Goal: Transaction & Acquisition: Book appointment/travel/reservation

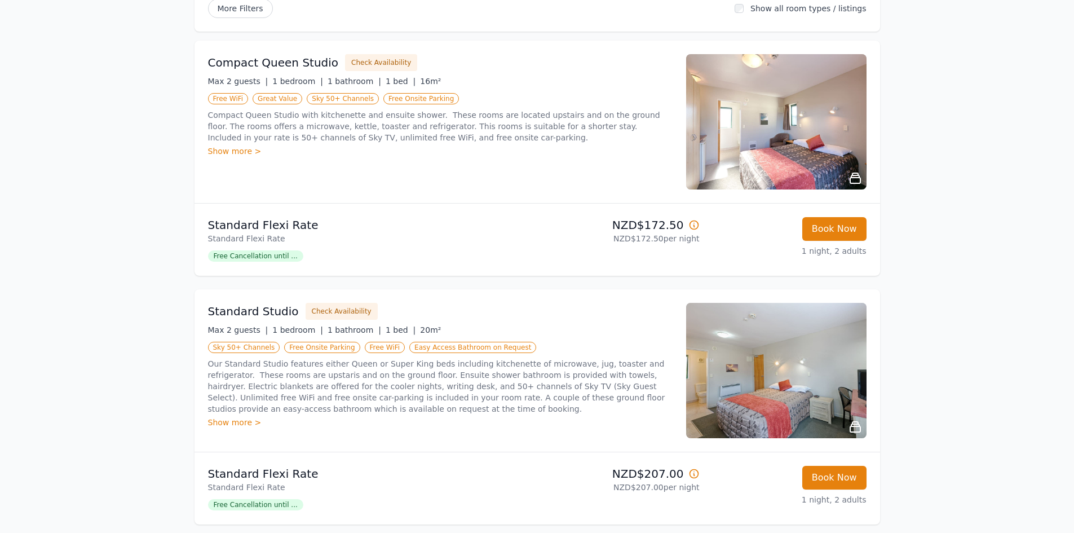
scroll to position [188, 0]
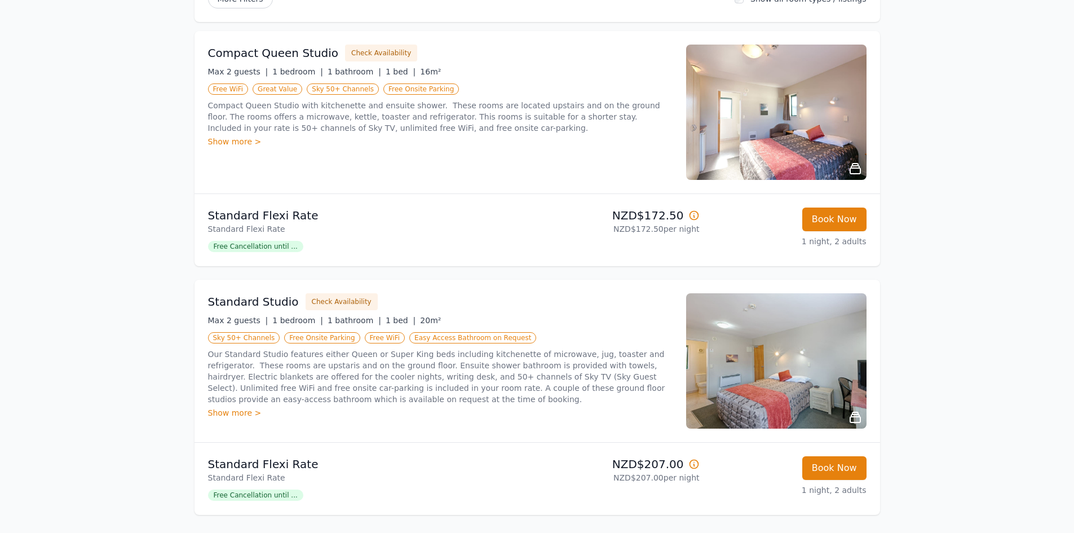
click at [237, 497] on span "Free Cancellation until ..." at bounding box center [255, 494] width 95 height 11
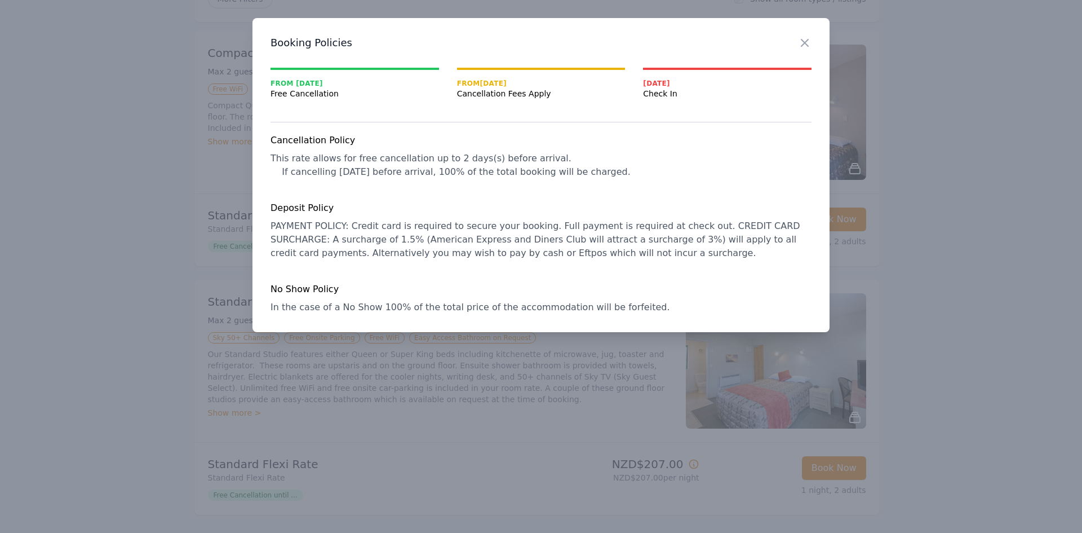
click at [101, 205] on div at bounding box center [541, 266] width 1082 height 533
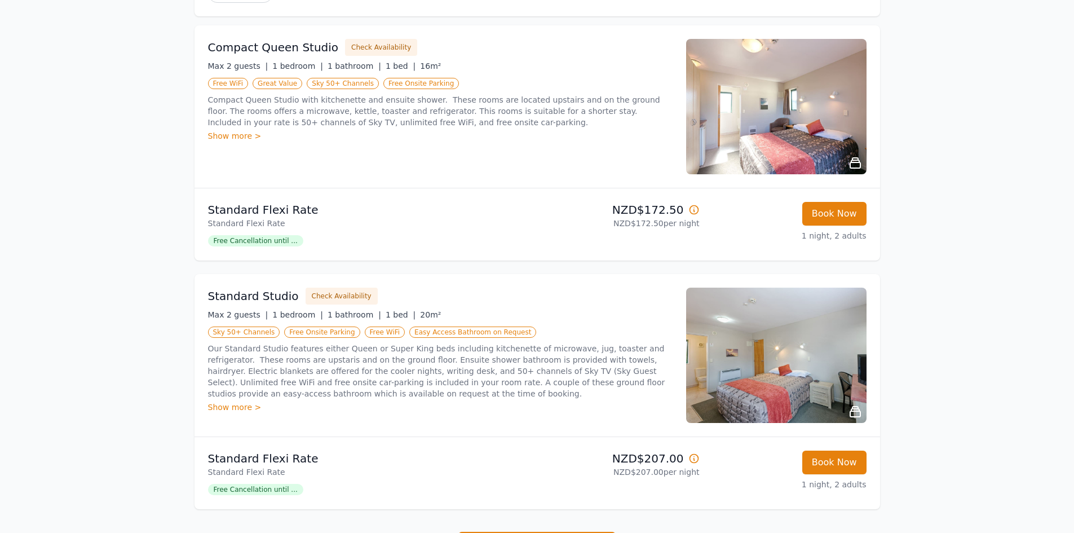
scroll to position [184, 0]
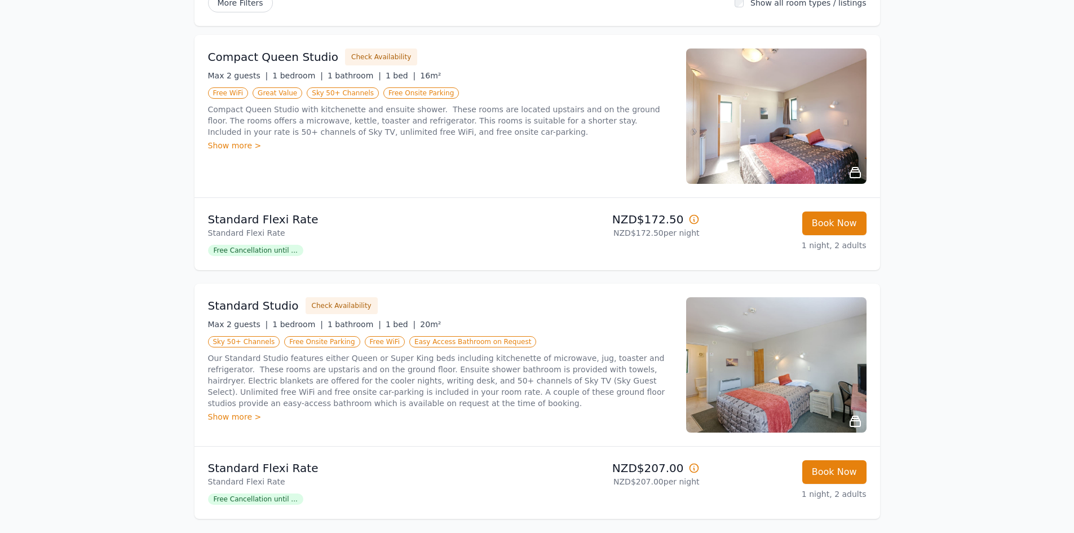
click at [782, 384] on img at bounding box center [776, 364] width 180 height 135
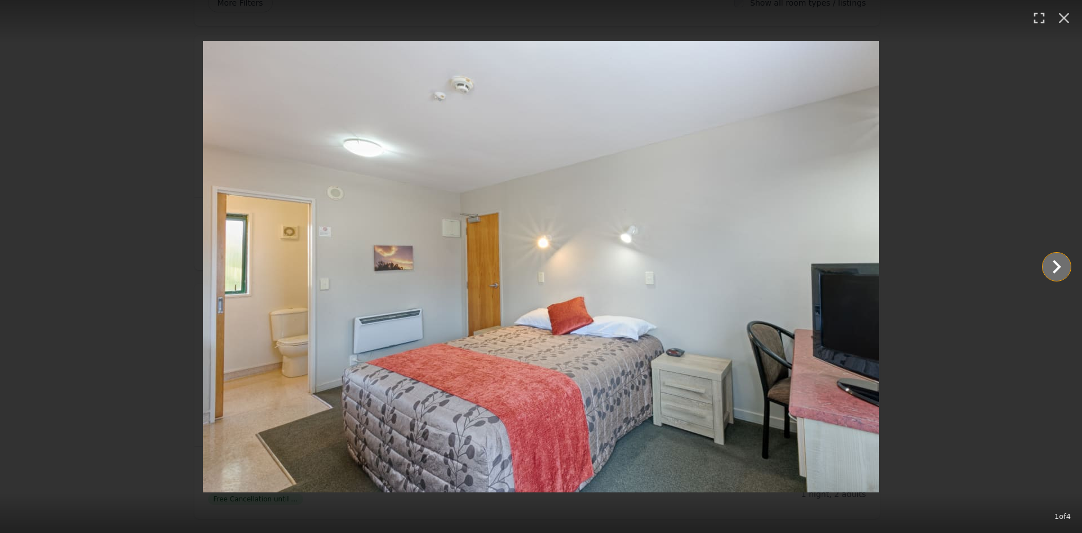
click at [1053, 269] on icon "Show slide 2 of 4" at bounding box center [1056, 266] width 27 height 27
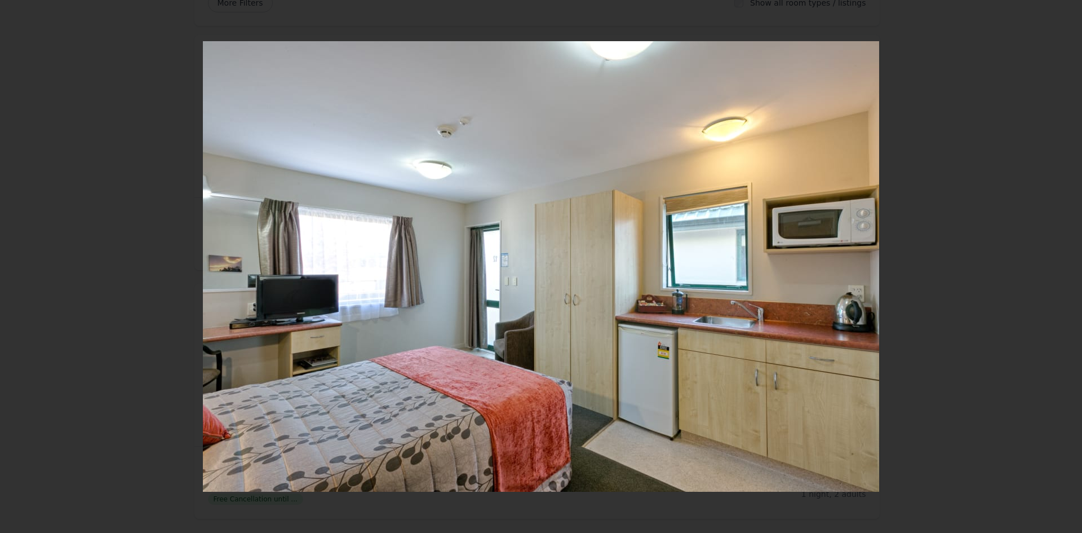
click at [1053, 269] on icon "Show slide 3 of 4" at bounding box center [1056, 266] width 27 height 27
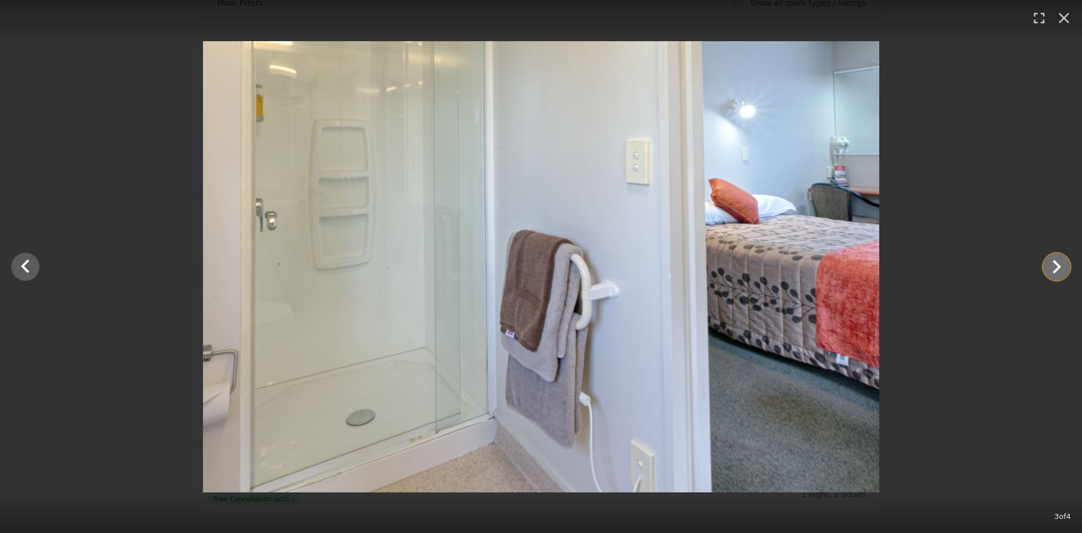
click at [1053, 269] on icon "Show slide 4 of 4" at bounding box center [1056, 266] width 27 height 27
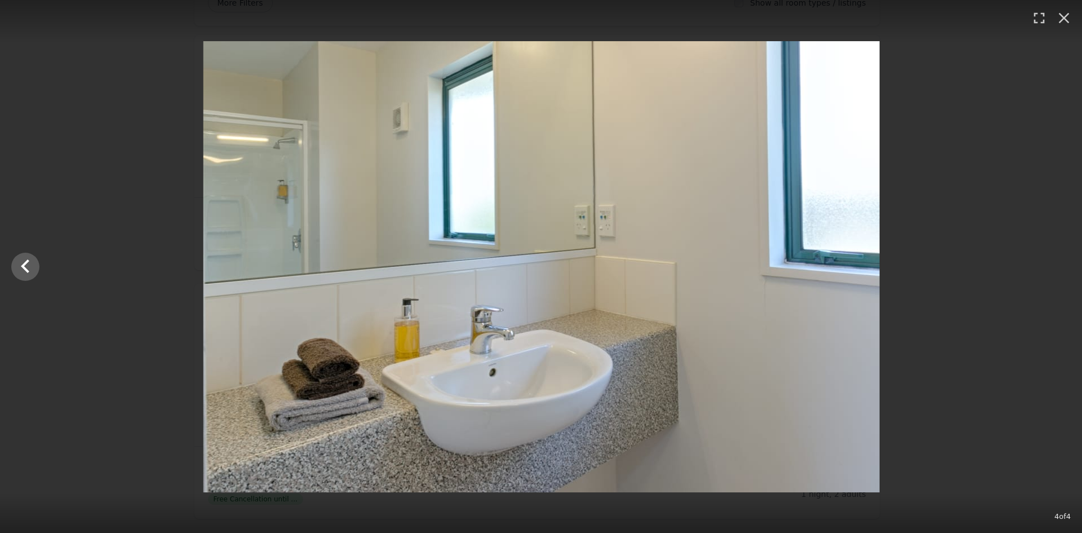
click at [1053, 269] on div at bounding box center [542, 266] width 1082 height 451
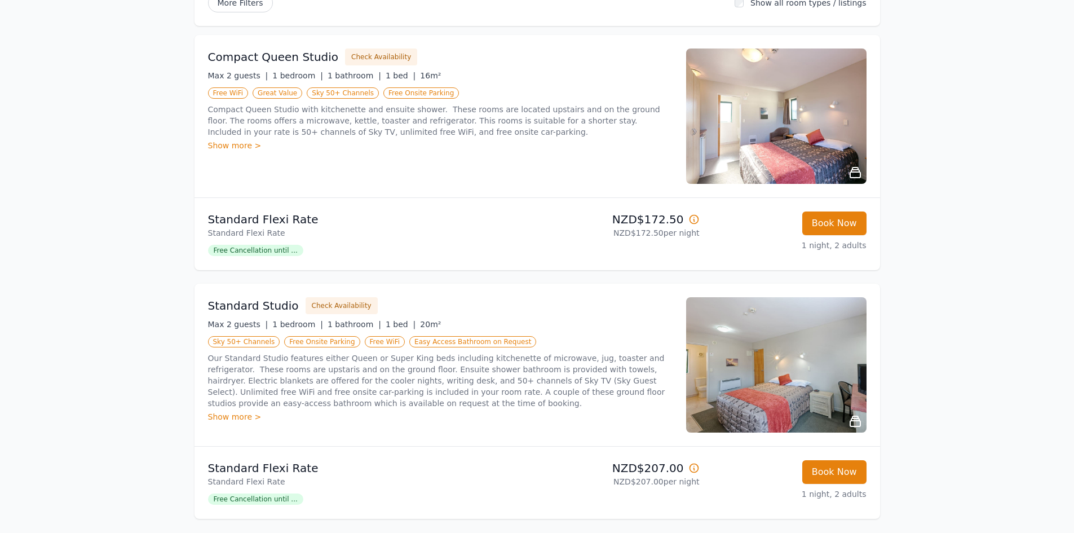
click at [808, 365] on img at bounding box center [776, 364] width 180 height 135
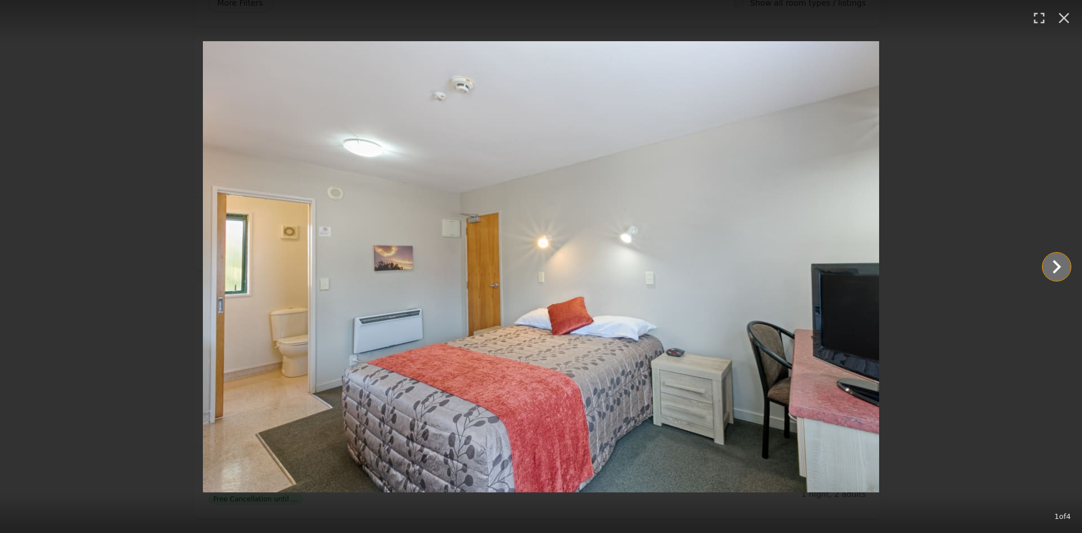
click at [1060, 269] on icon "Show slide 2 of 4" at bounding box center [1056, 266] width 27 height 27
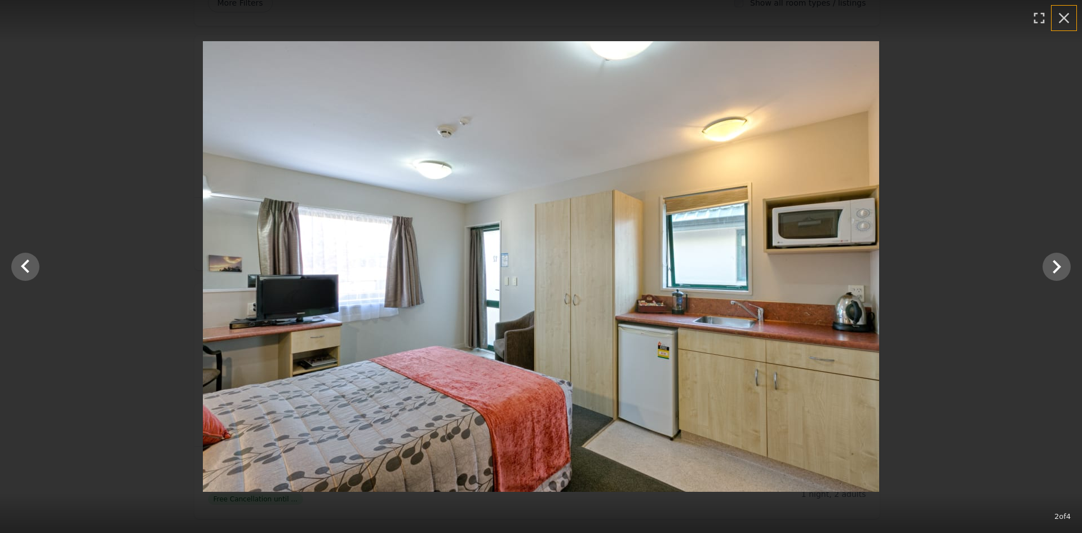
drag, startPoint x: 1067, startPoint y: 16, endPoint x: 1054, endPoint y: 12, distance: 14.1
click at [1067, 16] on icon "button" at bounding box center [1064, 18] width 18 height 18
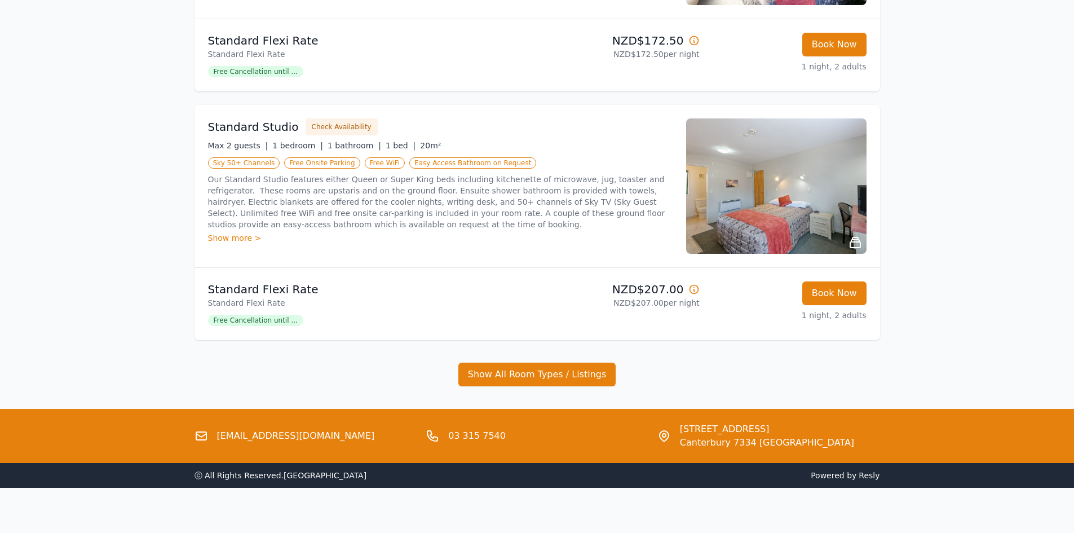
scroll to position [371, 0]
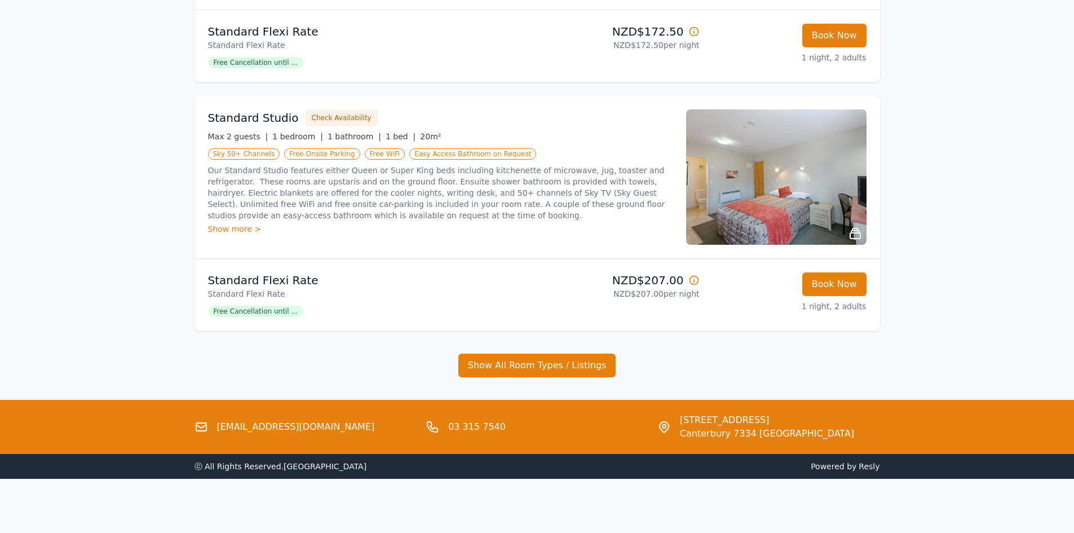
click at [227, 232] on div "Show more >" at bounding box center [440, 228] width 464 height 11
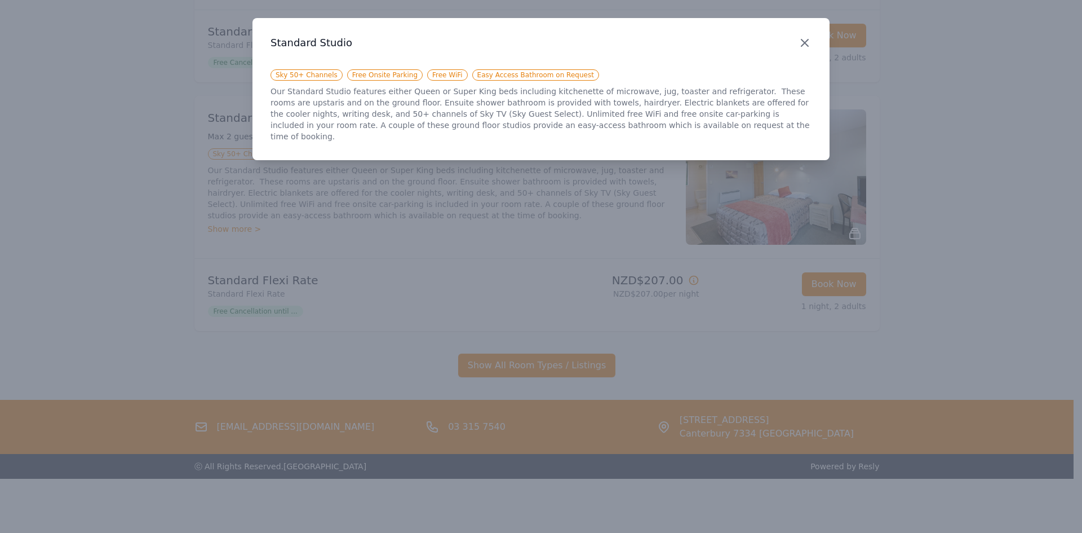
click at [805, 40] on icon "button" at bounding box center [805, 43] width 14 height 14
